Goal: Task Accomplishment & Management: Manage account settings

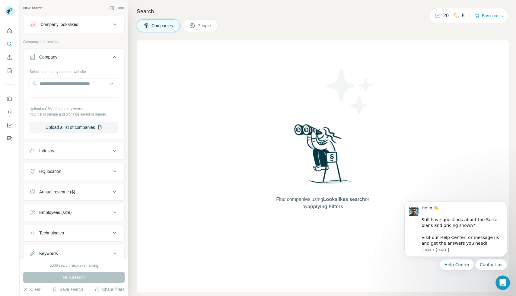
click at [88, 176] on button "HQ location" at bounding box center [74, 171] width 101 height 14
click at [88, 176] on button "HQ location" at bounding box center [74, 172] width 101 height 17
click at [7, 30] on icon "Quick start" at bounding box center [10, 31] width 6 height 6
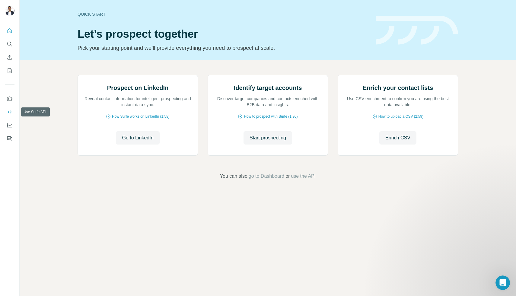
click at [11, 112] on icon "Use Surfe API" at bounding box center [10, 112] width 4 height 3
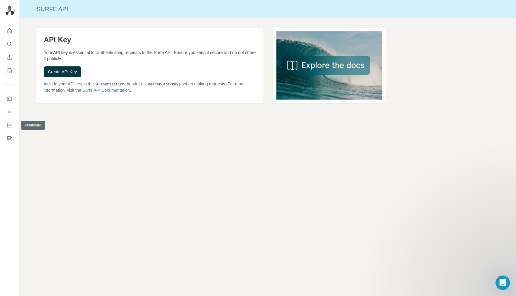
click at [11, 124] on icon "Dashboard" at bounding box center [10, 125] width 6 height 6
click at [9, 73] on icon "My lists" at bounding box center [10, 70] width 4 height 5
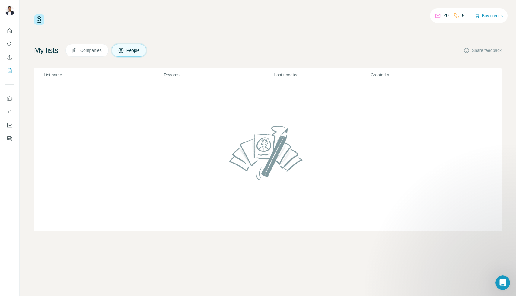
click at [86, 50] on span "Companies" at bounding box center [91, 50] width 22 height 6
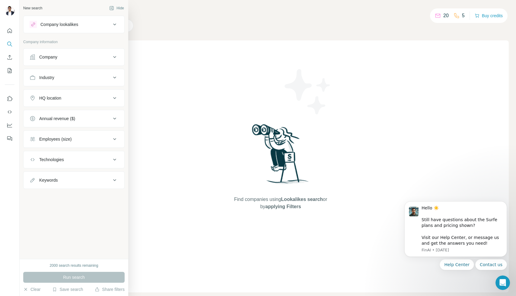
click at [112, 25] on icon at bounding box center [114, 24] width 7 height 7
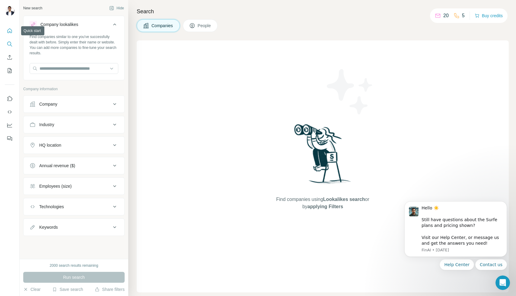
click at [12, 34] on icon "Quick start" at bounding box center [10, 31] width 6 height 6
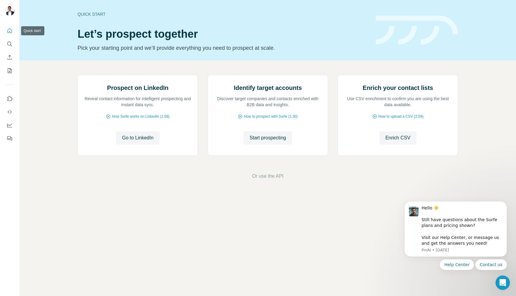
click at [11, 30] on icon "Quick start" at bounding box center [10, 30] width 5 height 5
click at [14, 45] on button "Search" at bounding box center [10, 44] width 10 height 11
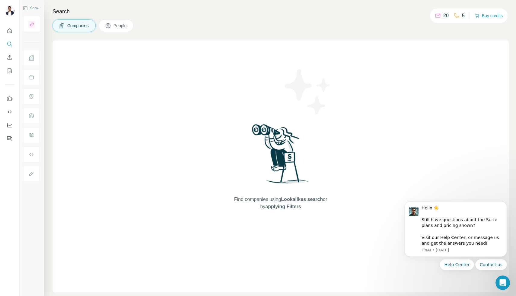
click at [11, 58] on icon "Enrich CSV" at bounding box center [10, 57] width 6 height 6
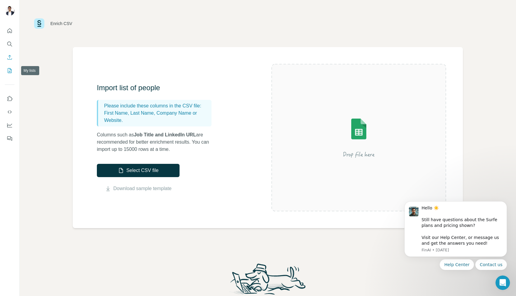
click at [12, 70] on icon "My lists" at bounding box center [10, 71] width 6 height 6
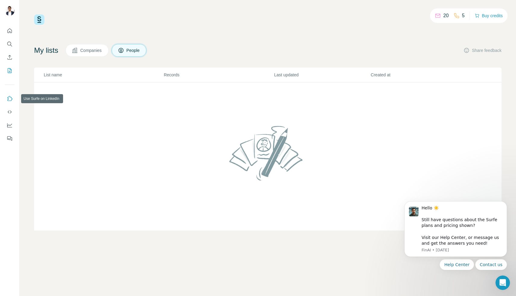
click at [11, 96] on icon "Use Surfe on LinkedIn" at bounding box center [10, 99] width 6 height 6
click at [83, 50] on span "Companies" at bounding box center [91, 50] width 22 height 6
click at [85, 53] on span "Companies" at bounding box center [91, 50] width 22 height 6
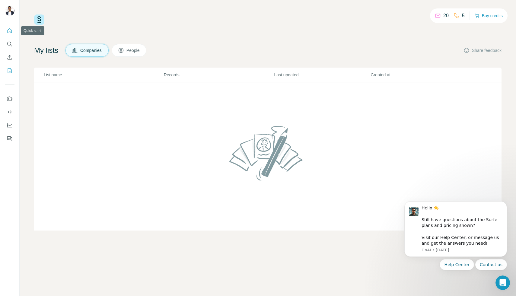
click at [8, 28] on icon "Quick start" at bounding box center [10, 31] width 6 height 6
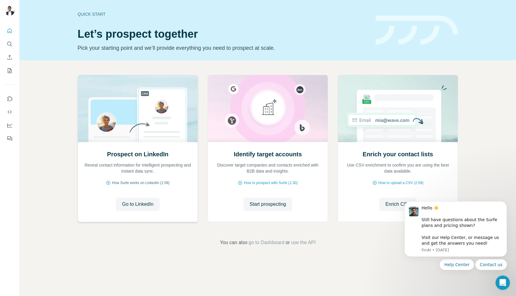
click at [146, 182] on span "How Surfe works on LinkedIn (1:58)" at bounding box center [141, 182] width 58 height 5
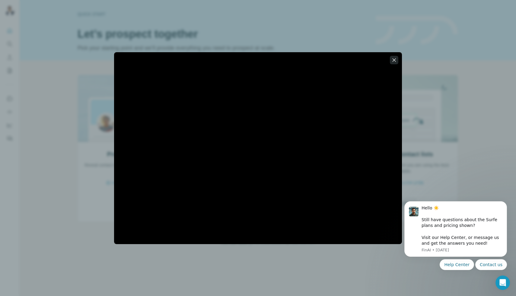
click at [396, 60] on icon "button" at bounding box center [394, 60] width 6 height 6
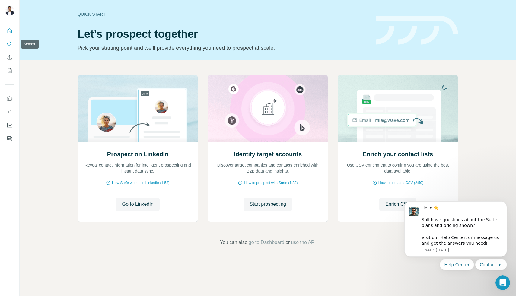
click at [11, 46] on icon "Search" at bounding box center [11, 46] width 2 height 2
click at [12, 60] on button "Enrich CSV" at bounding box center [10, 57] width 10 height 11
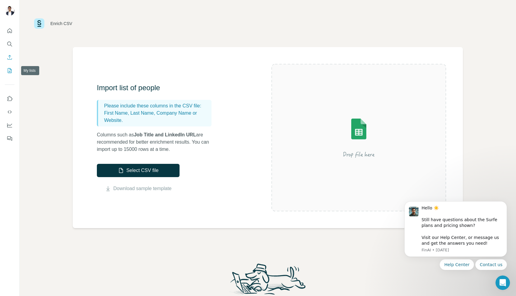
click at [12, 66] on button "My lists" at bounding box center [10, 70] width 10 height 11
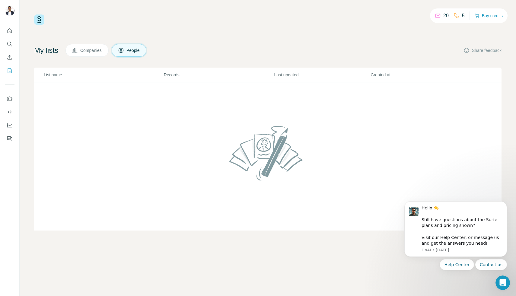
click at [91, 57] on div "My lists Companies People Share feedback List name Records Last updated Created…" at bounding box center [268, 137] width 468 height 187
click at [92, 53] on span "Companies" at bounding box center [91, 50] width 22 height 6
click at [504, 202] on icon "Dismiss notification" at bounding box center [505, 202] width 3 height 3
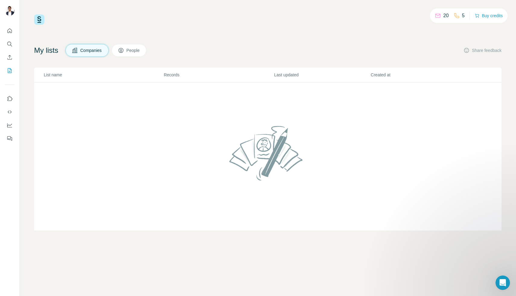
click at [54, 83] on td at bounding box center [268, 156] width 468 height 149
click at [100, 54] on button "Companies" at bounding box center [87, 50] width 43 height 13
click at [144, 54] on button "People" at bounding box center [129, 50] width 35 height 13
click at [137, 51] on span "People" at bounding box center [134, 50] width 14 height 6
click at [91, 57] on div "My lists Companies People Share feedback List name Records Last updated Created…" at bounding box center [268, 137] width 468 height 187
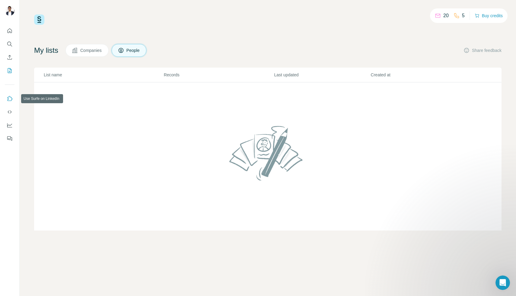
click at [10, 98] on icon "Use Surfe on LinkedIn" at bounding box center [10, 99] width 6 height 6
click at [94, 48] on span "Companies" at bounding box center [91, 50] width 22 height 6
click at [176, 103] on td at bounding box center [268, 156] width 468 height 149
click at [135, 53] on span "People" at bounding box center [134, 50] width 14 height 6
click at [33, 18] on div "20 5 Buy credits My lists Companies People Share feedback List name Records Las…" at bounding box center [268, 148] width 497 height 296
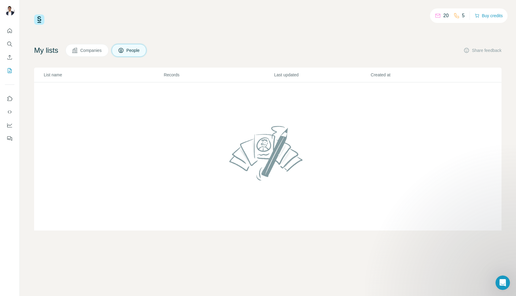
click at [42, 18] on img at bounding box center [39, 19] width 10 height 10
click at [14, 28] on div at bounding box center [9, 83] width 19 height 122
click at [11, 29] on icon "Quick start" at bounding box center [10, 31] width 6 height 6
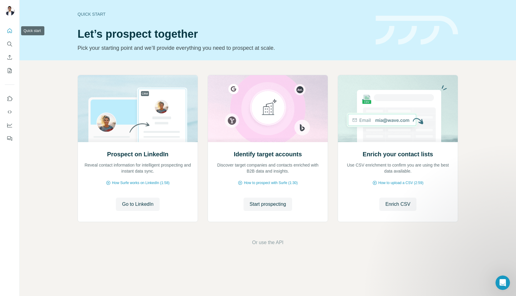
click at [10, 32] on icon "Quick start" at bounding box center [10, 31] width 6 height 6
drag, startPoint x: 146, startPoint y: 209, endPoint x: 217, endPoint y: 237, distance: 76.9
click at [221, 237] on div "Prospect on LinkedIn Reveal contact information for intelligent prospecting and…" at bounding box center [268, 160] width 497 height 200
click at [279, 243] on span "go to Dashboard" at bounding box center [267, 242] width 36 height 7
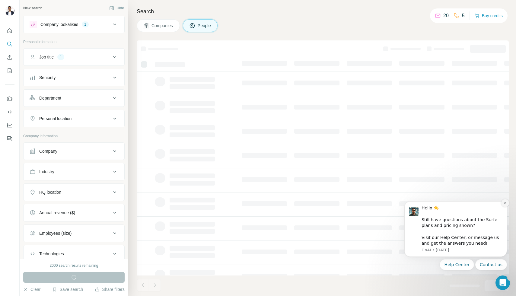
click at [505, 202] on icon "Dismiss notification" at bounding box center [505, 202] width 3 height 3
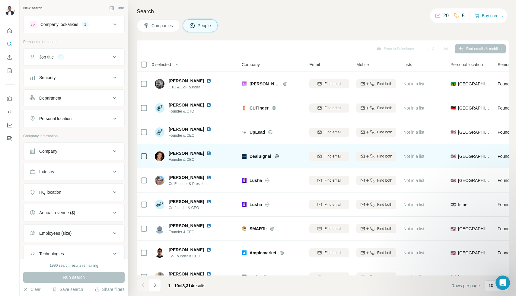
click at [261, 158] on span "DealSignal" at bounding box center [261, 156] width 22 height 6
click at [260, 157] on span "DealSignal" at bounding box center [261, 156] width 22 height 6
copy div "DealSignal"
